Goal: Task Accomplishment & Management: Manage account settings

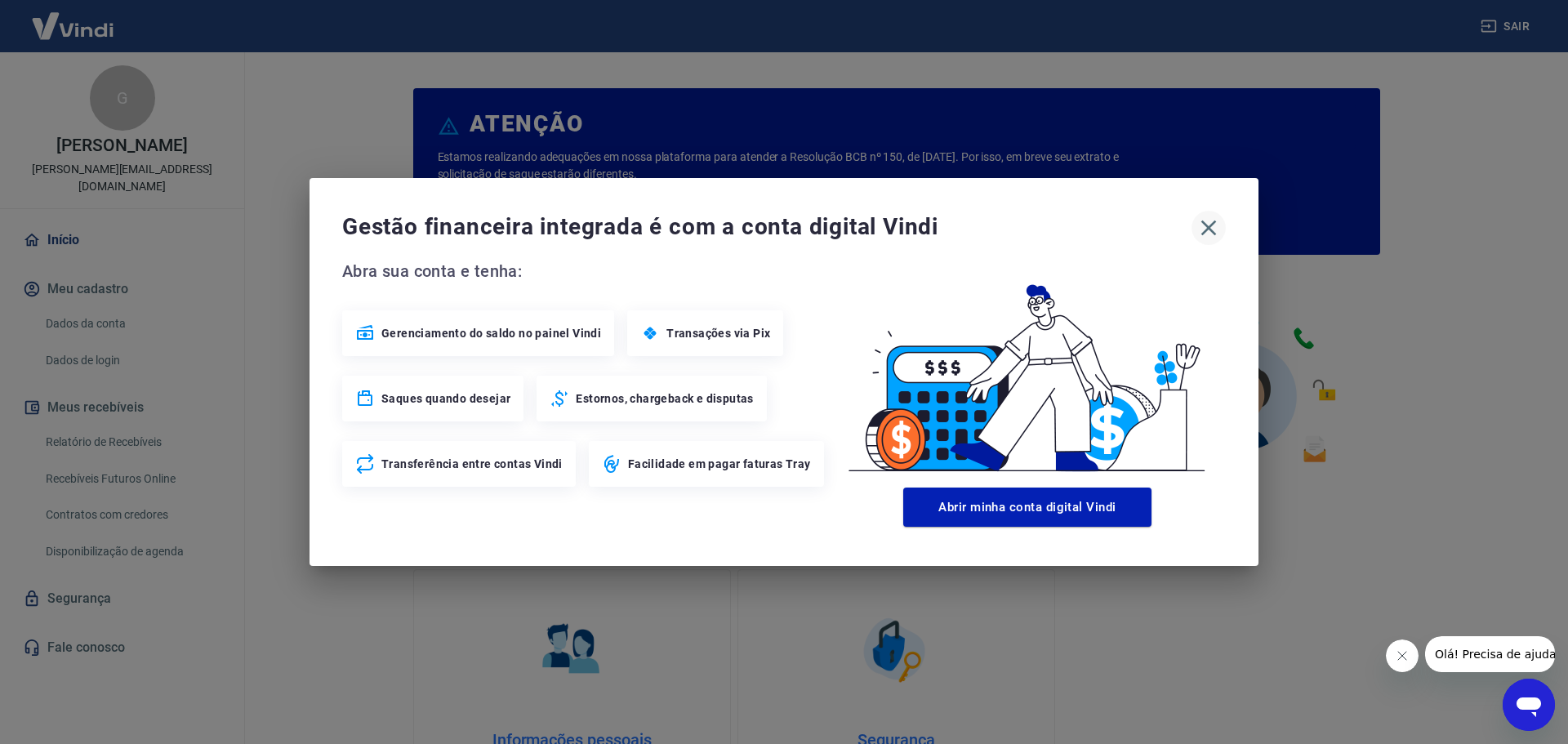
click at [1199, 234] on icon "button" at bounding box center [1208, 227] width 26 height 26
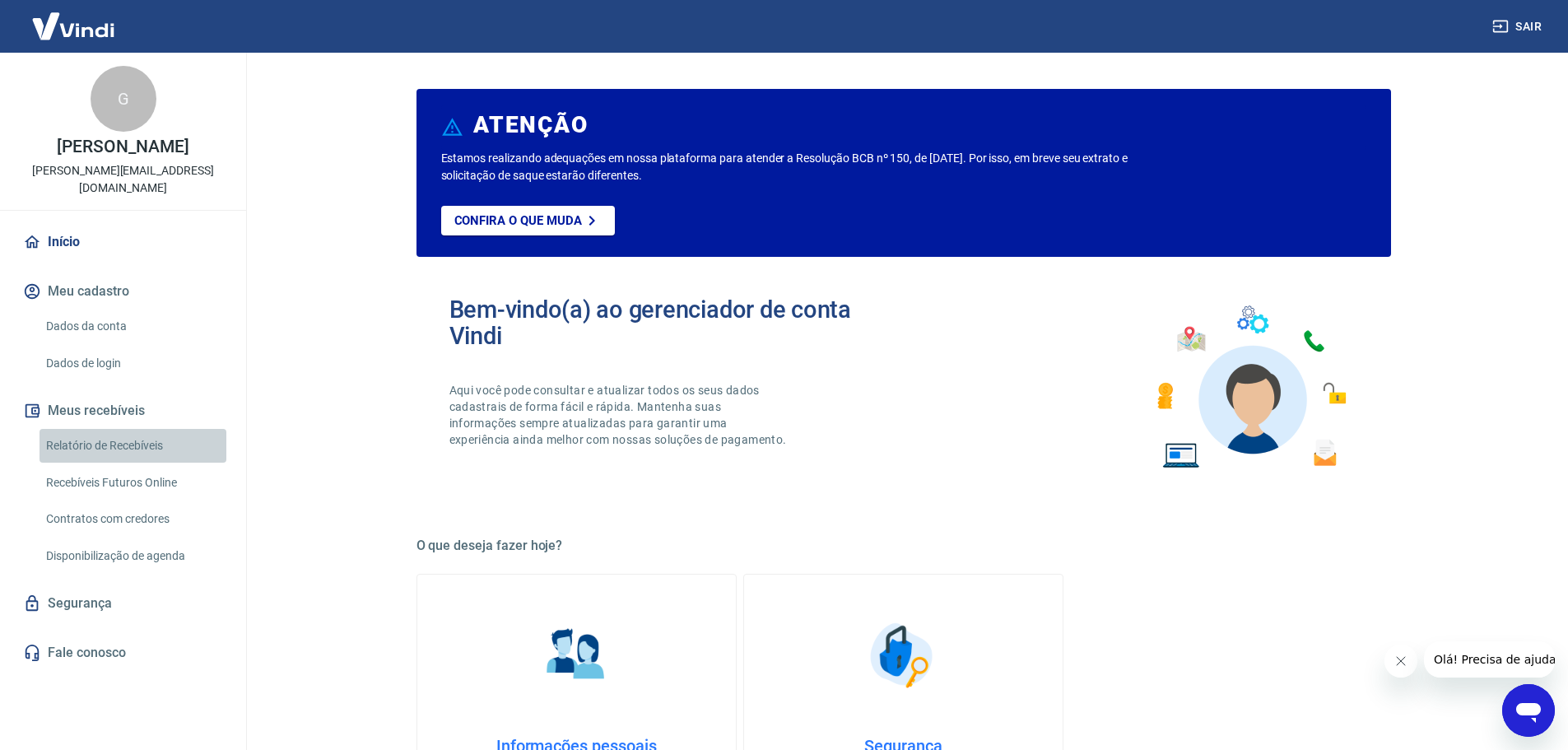
click at [143, 430] on link "Relatório de Recebíveis" at bounding box center [133, 446] width 187 height 34
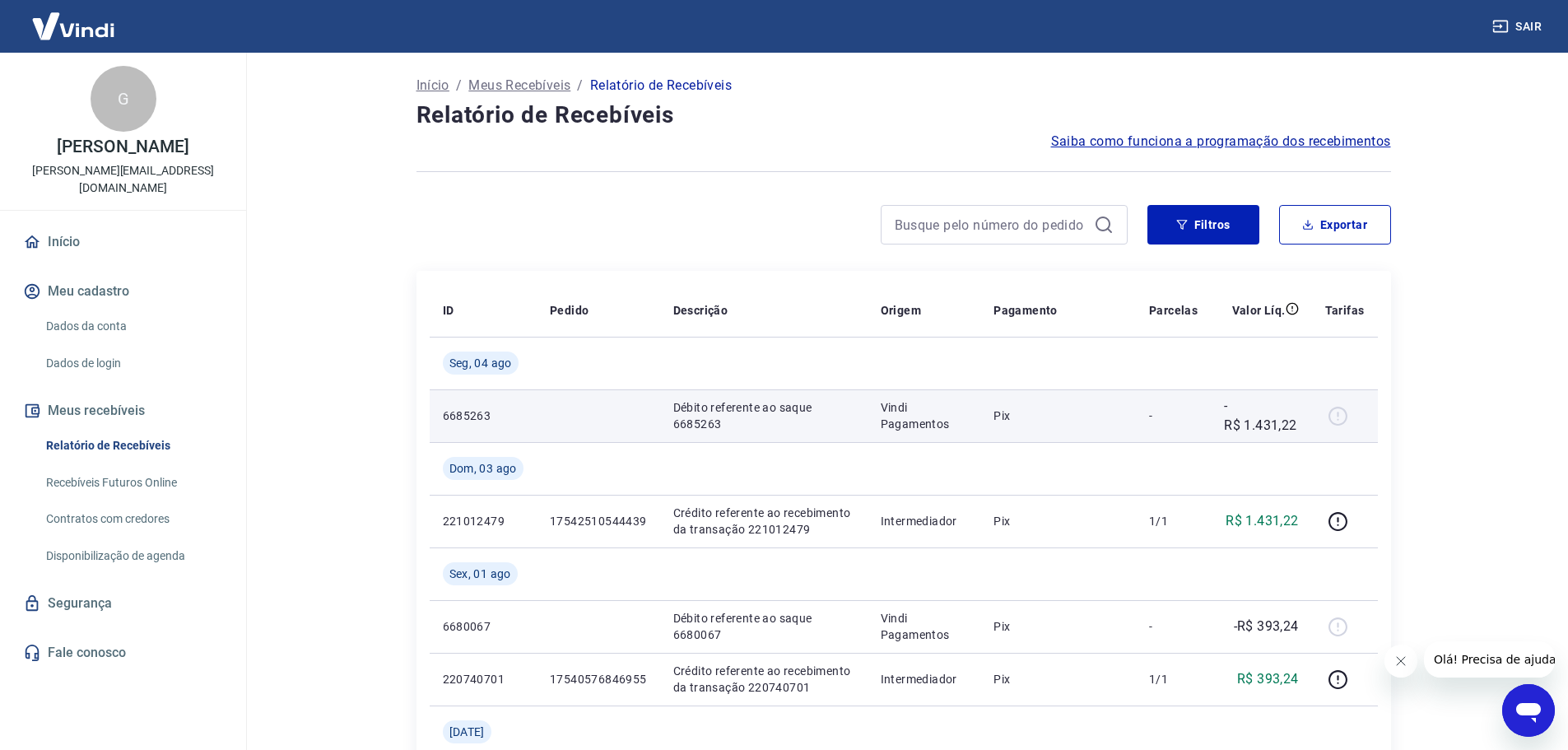
click at [1341, 411] on div at bounding box center [1345, 415] width 40 height 26
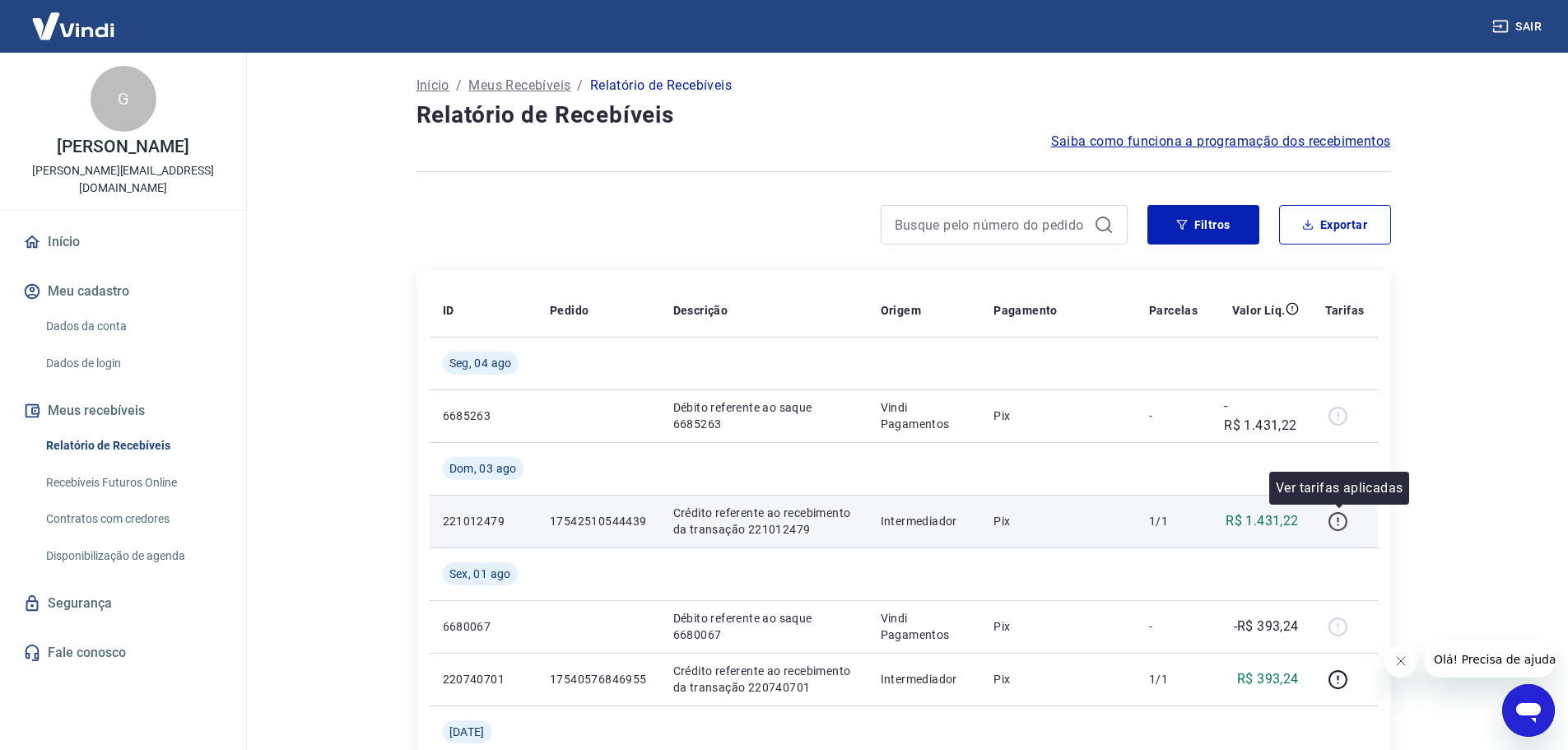
click at [1345, 524] on icon "button" at bounding box center [1337, 521] width 20 height 20
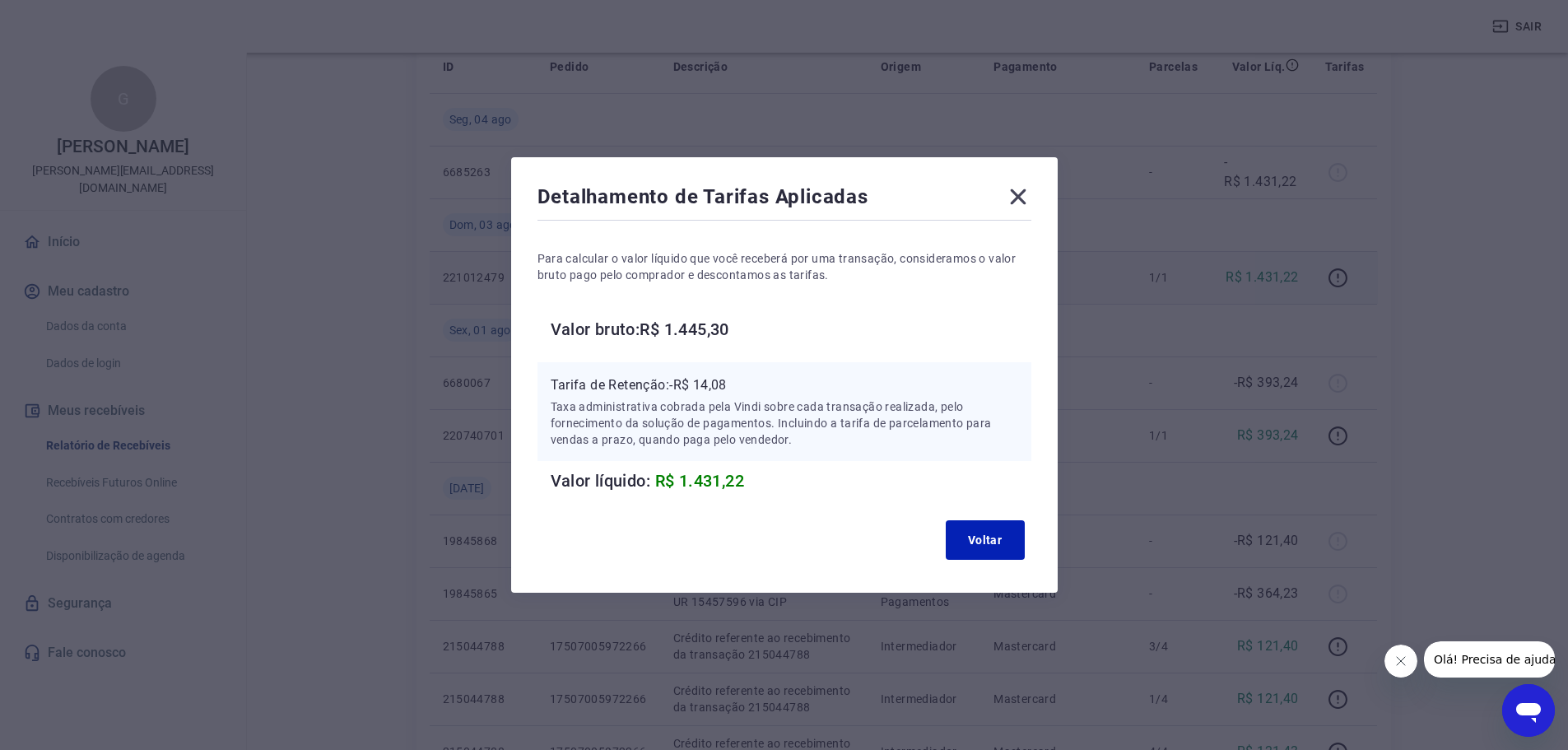
scroll to position [247, 0]
drag, startPoint x: 677, startPoint y: 381, endPoint x: 735, endPoint y: 387, distance: 58.3
click at [735, 387] on p "Tarifa de Retenção: -R$ 14,08" at bounding box center [784, 385] width 468 height 19
click at [743, 422] on p "Taxa administrativa cobrada pela Vindi sobre cada transação realizada, pelo for…" at bounding box center [784, 423] width 468 height 49
drag, startPoint x: 662, startPoint y: 480, endPoint x: 771, endPoint y: 491, distance: 109.6
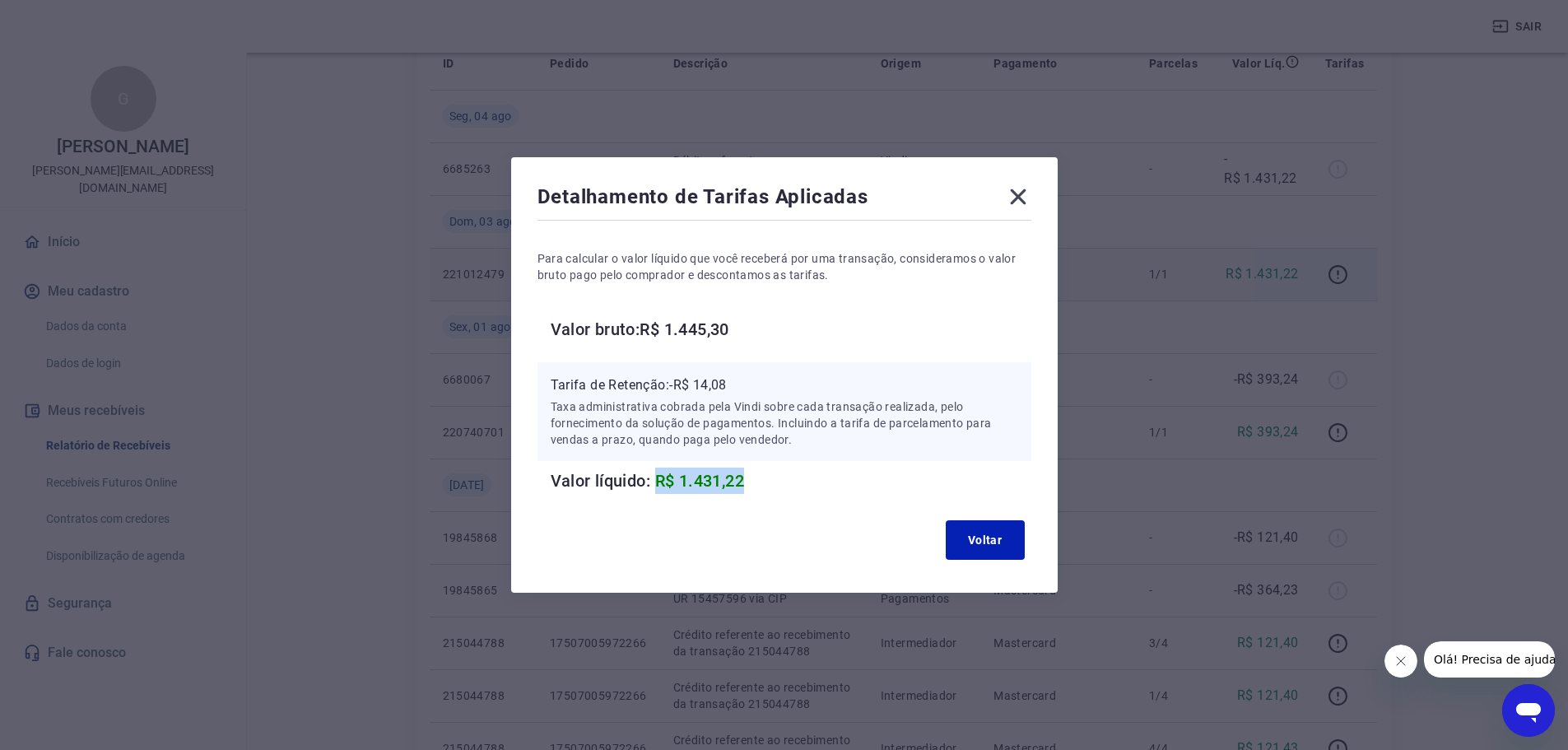
click at [759, 481] on h6 "Valor líquido: R$ 1.431,22" at bounding box center [791, 481] width 481 height 26
click at [775, 522] on div "Voltar" at bounding box center [784, 540] width 494 height 53
click at [1025, 201] on icon at bounding box center [1018, 196] width 26 height 26
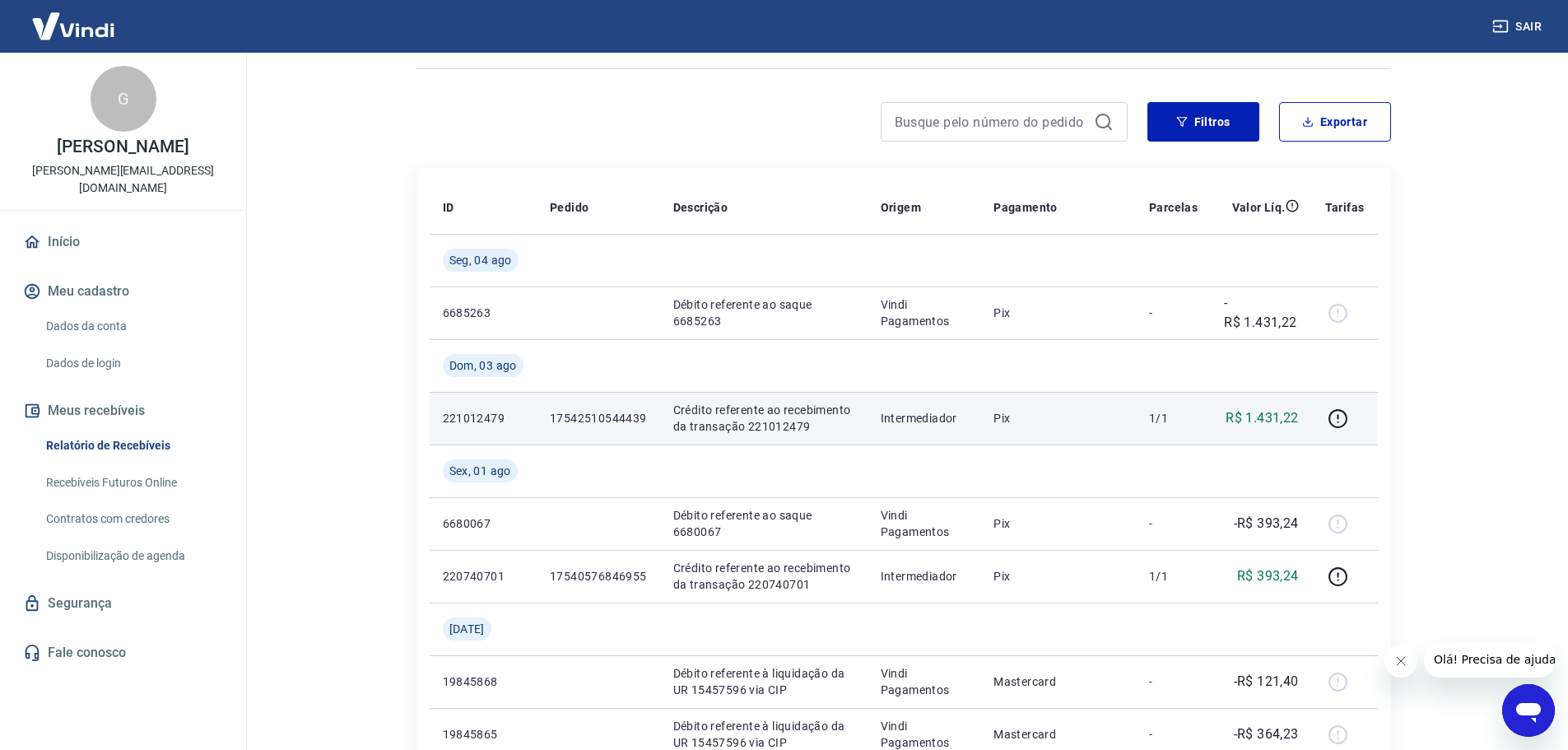
scroll to position [82, 0]
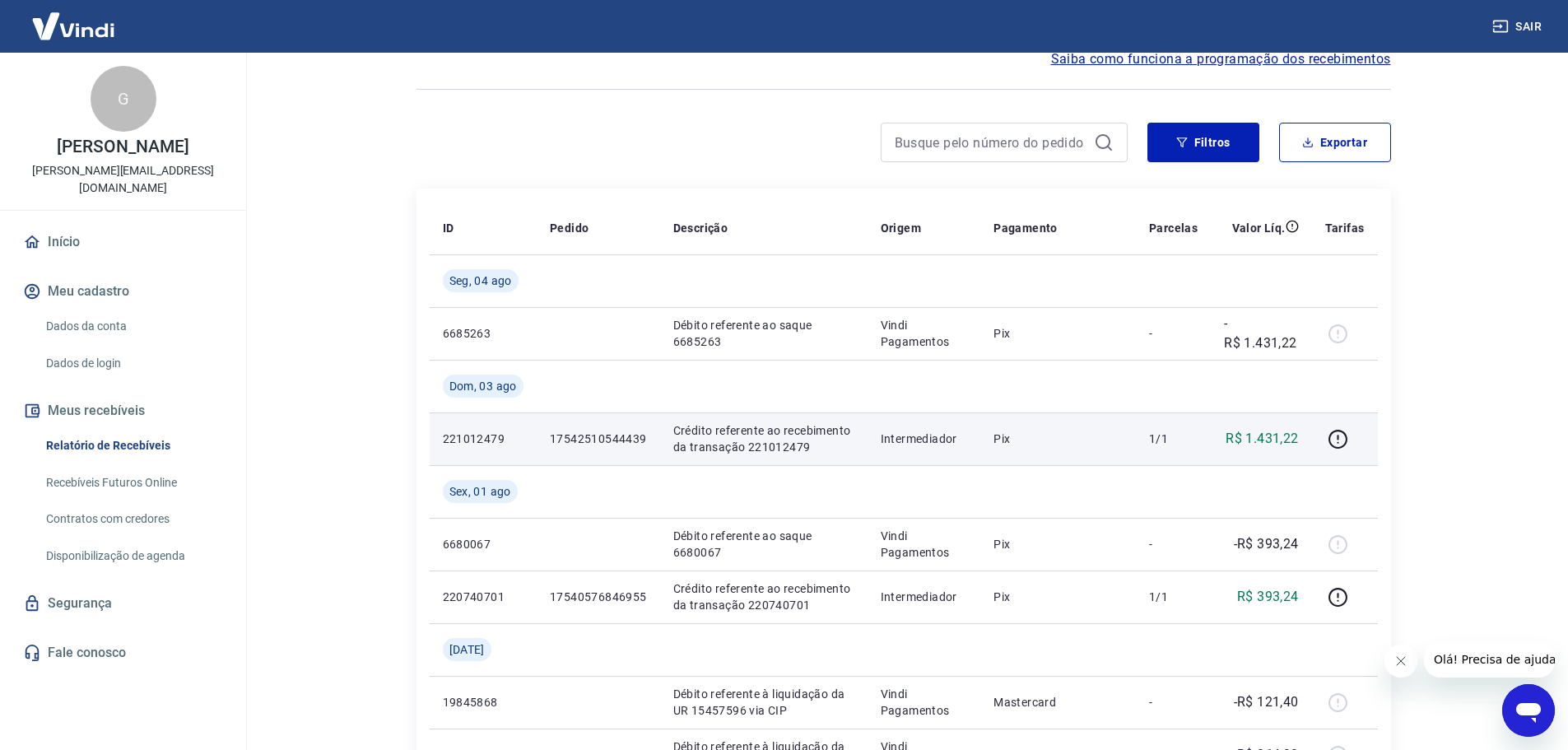
click at [820, 149] on div at bounding box center [772, 142] width 711 height 40
click at [1461, 401] on main "Início / Meus Recebíveis / Relatório de Recebíveis Relatório de Recebíveis Saib…" at bounding box center [903, 319] width 1330 height 698
click at [690, 160] on div at bounding box center [772, 142] width 711 height 40
